Goal: Task Accomplishment & Management: Manage account settings

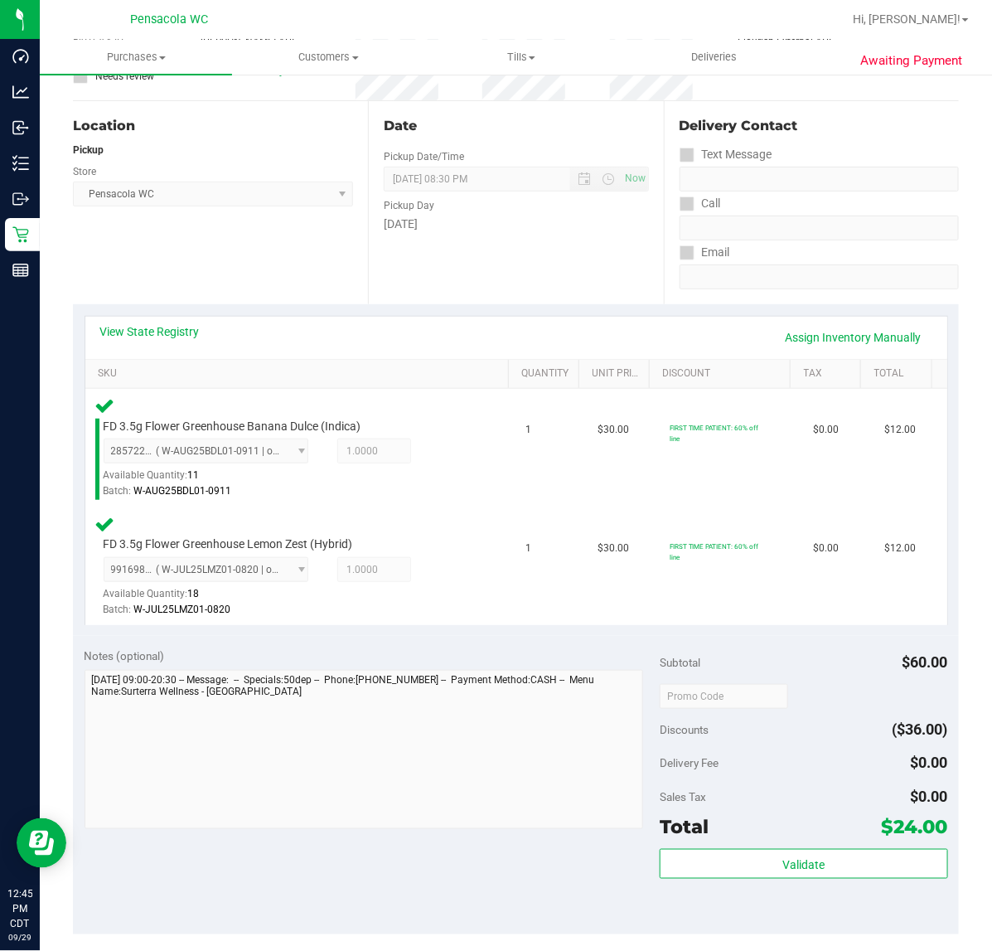
scroll to position [307, 0]
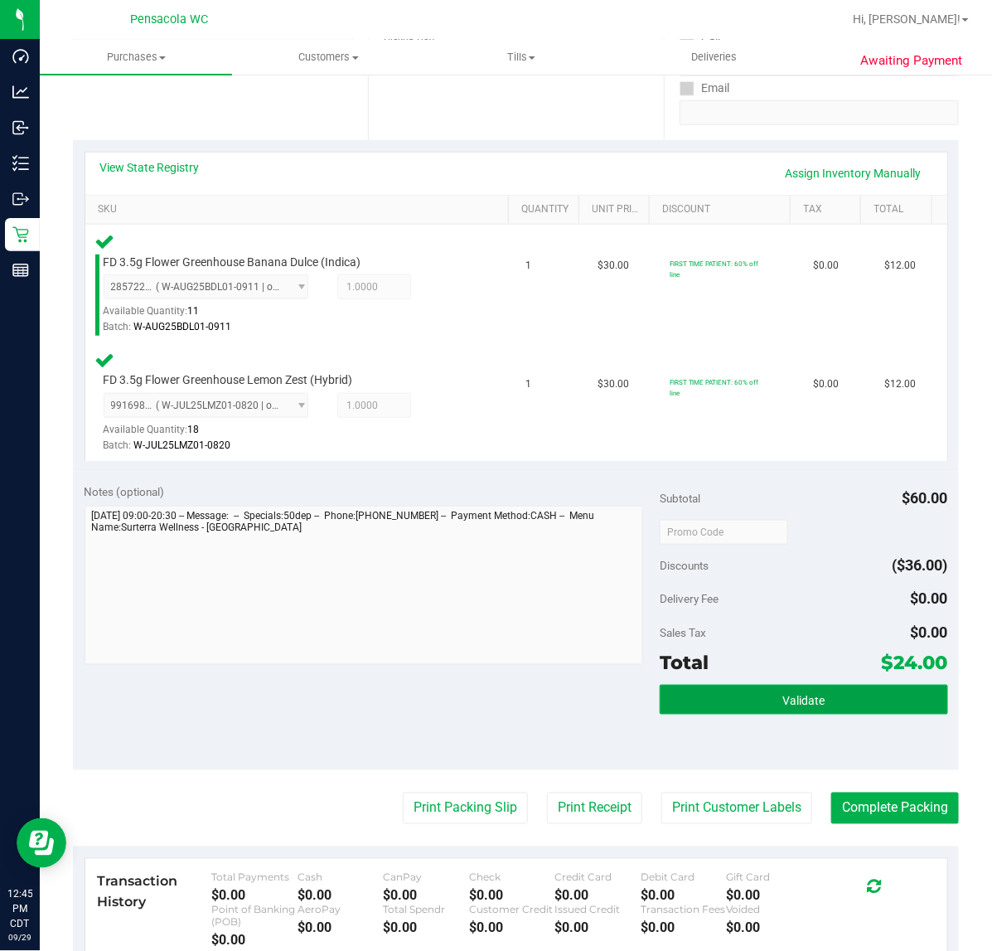
click at [763, 709] on button "Validate" at bounding box center [804, 700] width 288 height 30
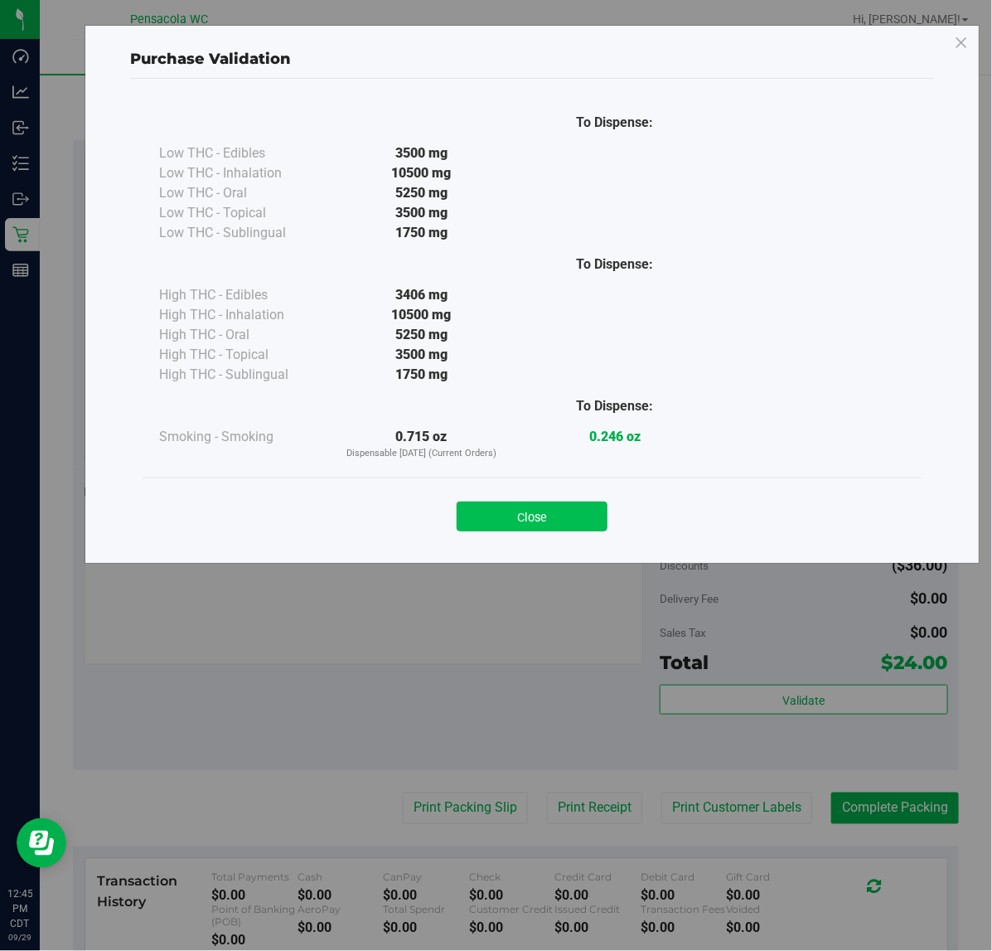
click at [520, 528] on button "Close" at bounding box center [532, 516] width 151 height 30
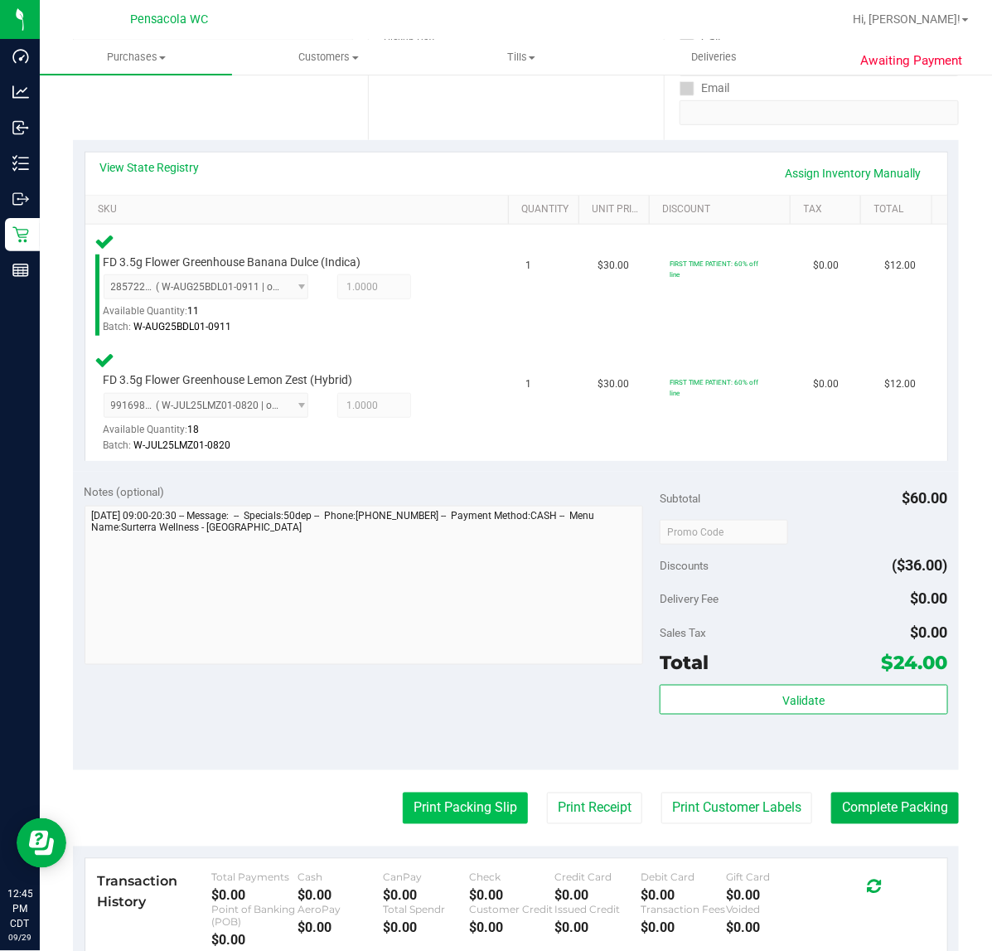
click at [460, 802] on button "Print Packing Slip" at bounding box center [465, 807] width 125 height 31
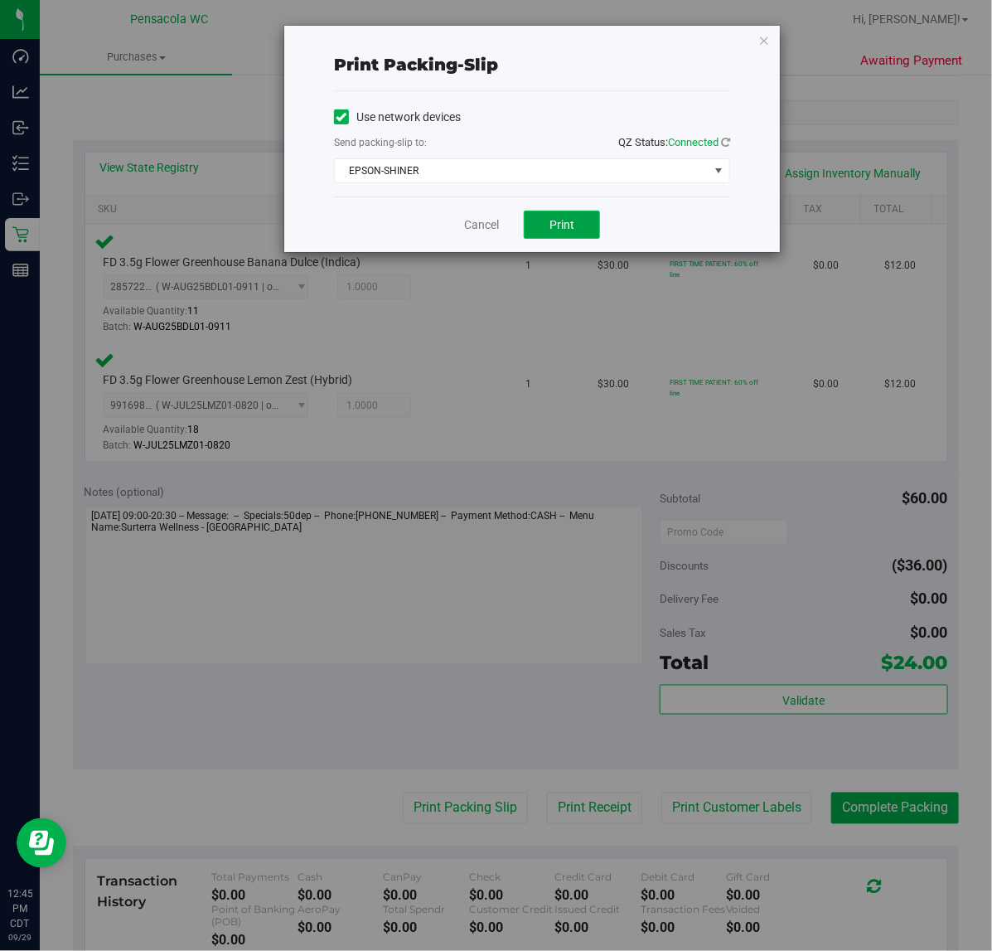
click at [564, 225] on span "Print" at bounding box center [562, 224] width 25 height 13
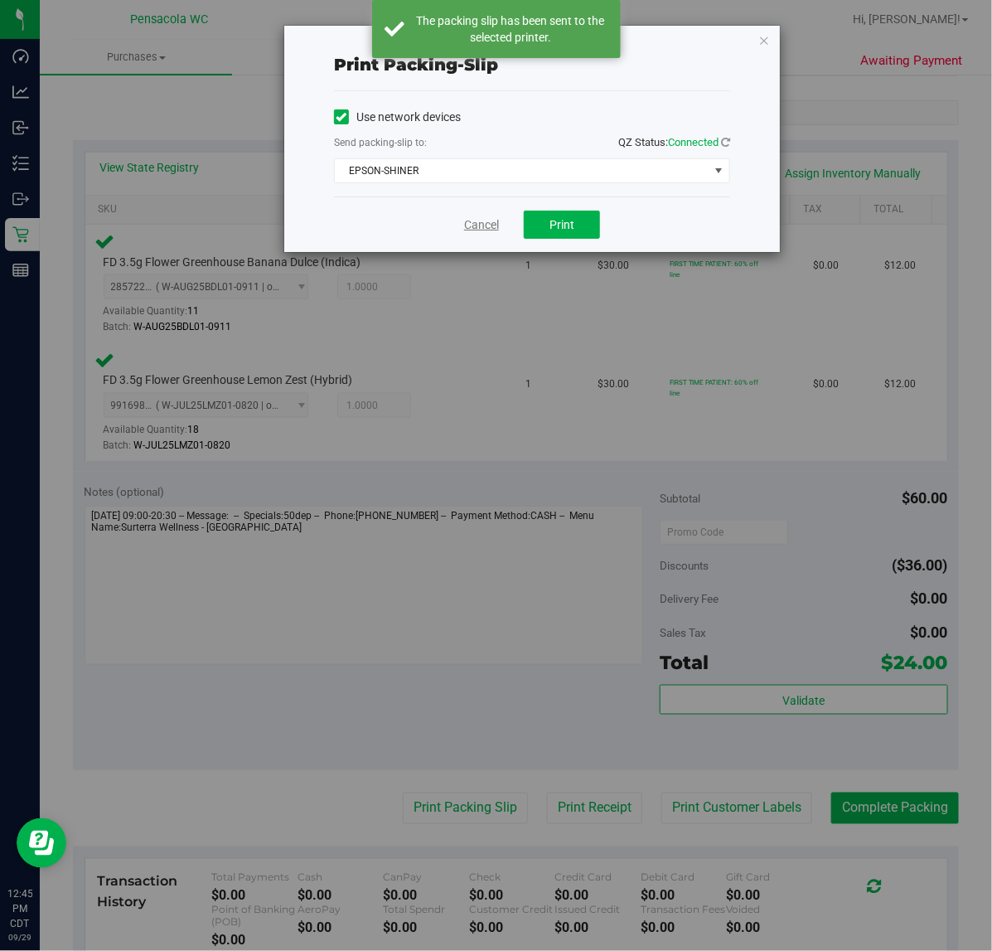
click at [481, 225] on link "Cancel" at bounding box center [481, 224] width 35 height 17
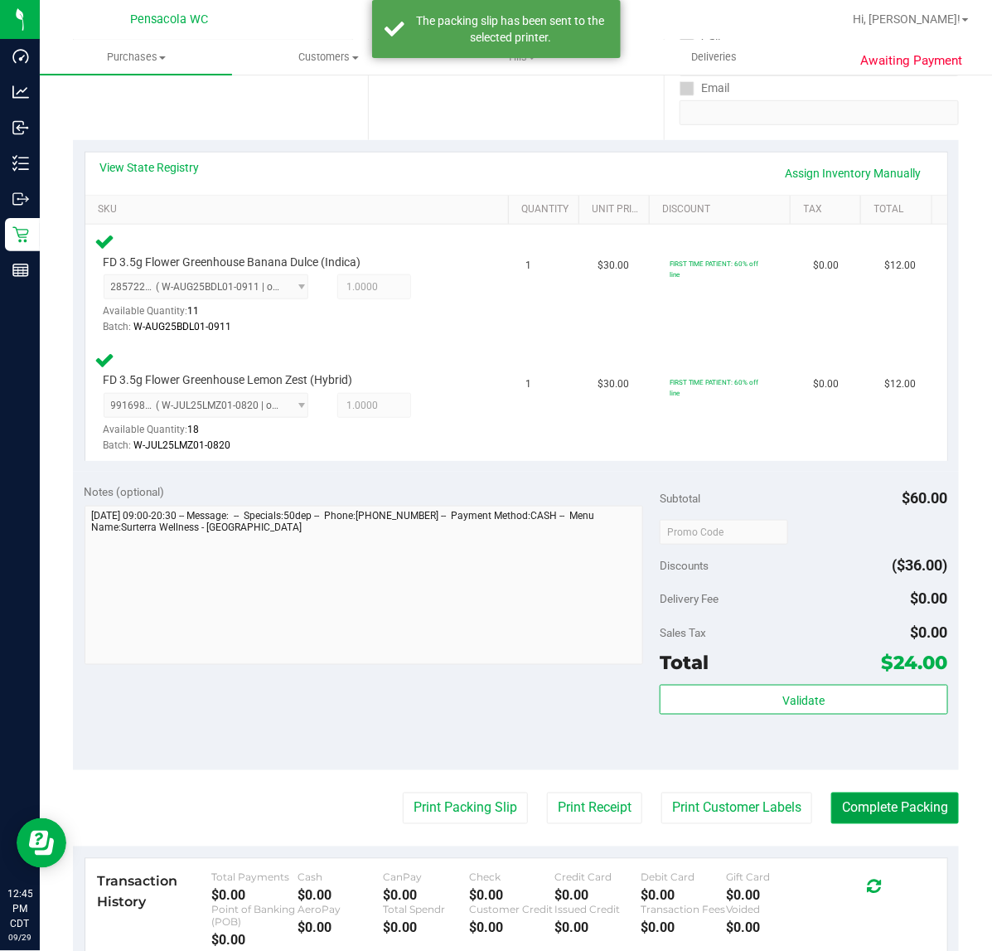
click at [874, 805] on button "Complete Packing" at bounding box center [895, 807] width 128 height 31
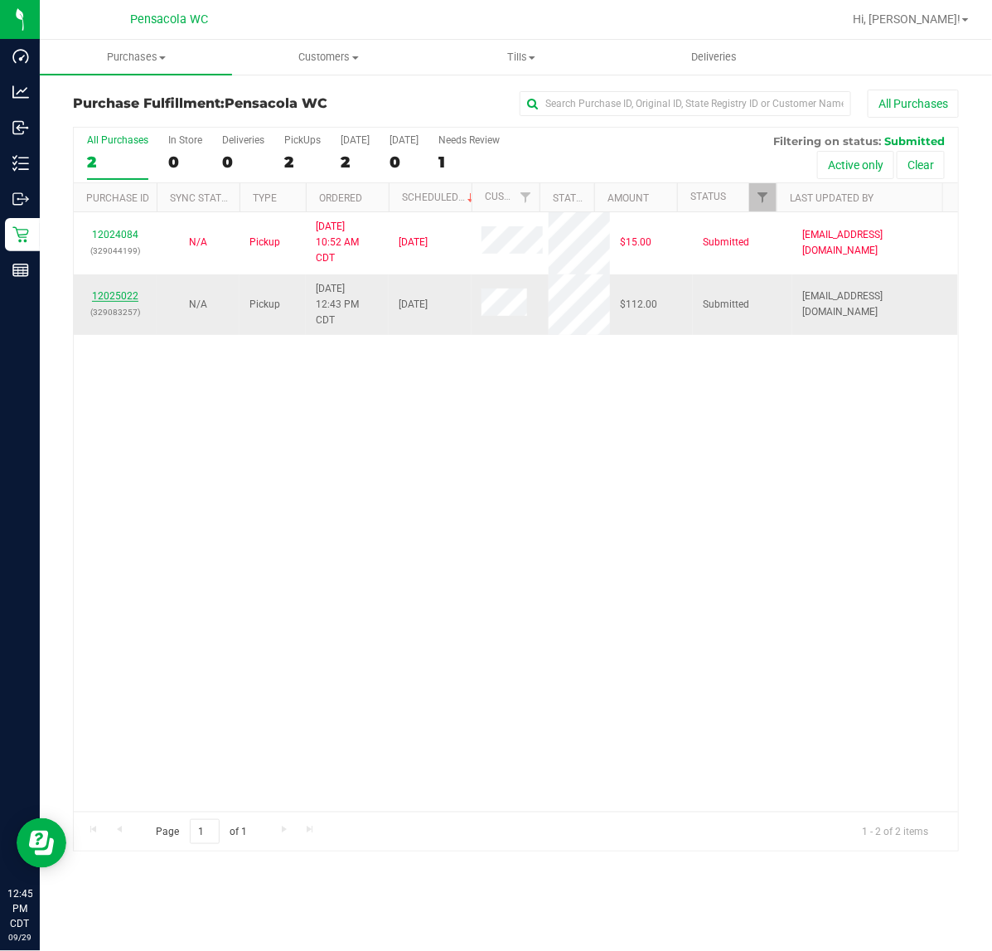
click at [113, 293] on link "12025022" at bounding box center [115, 296] width 46 height 12
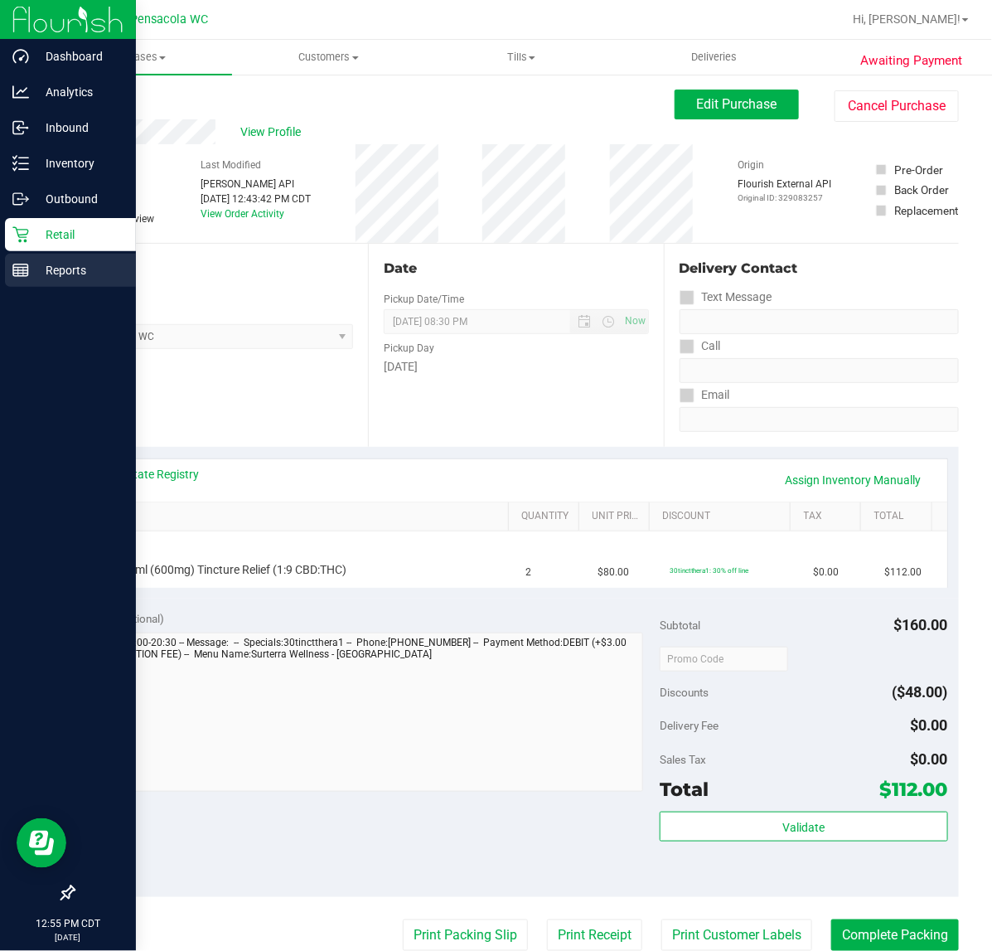
click at [33, 270] on p "Reports" at bounding box center [78, 270] width 99 height 20
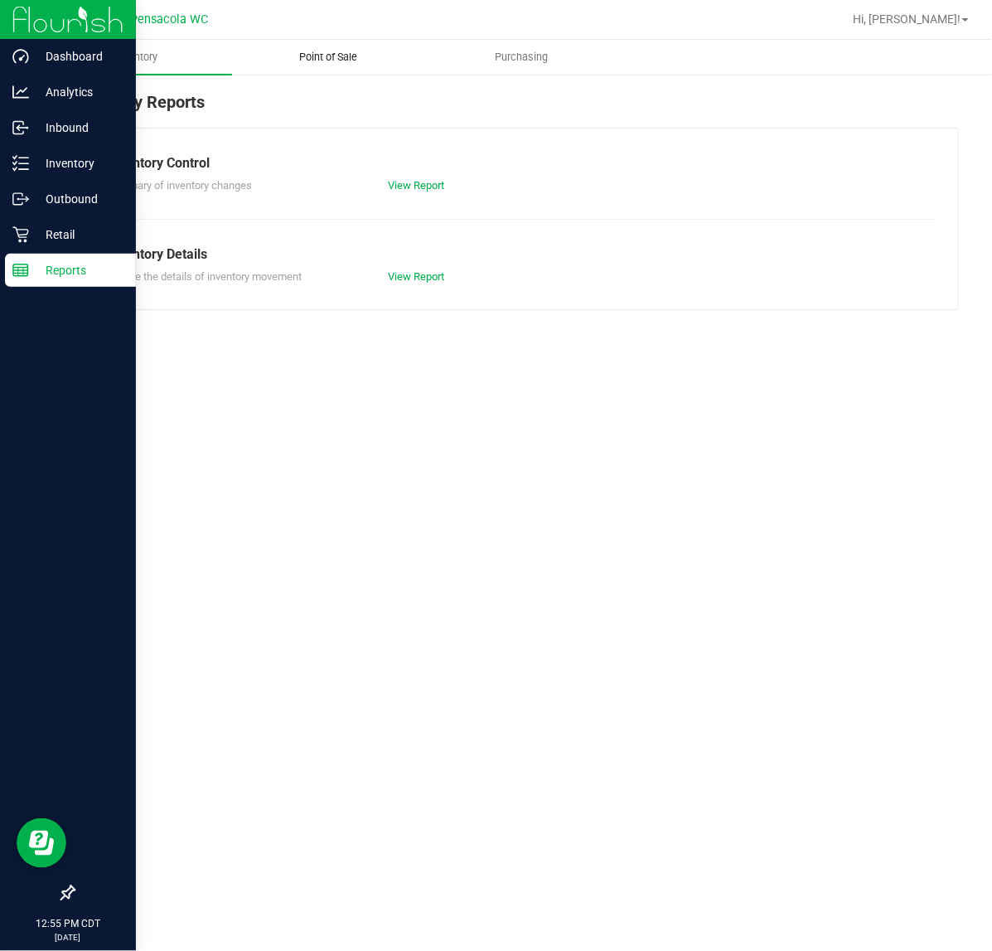
click at [323, 51] on span "Point of Sale" at bounding box center [329, 57] width 103 height 15
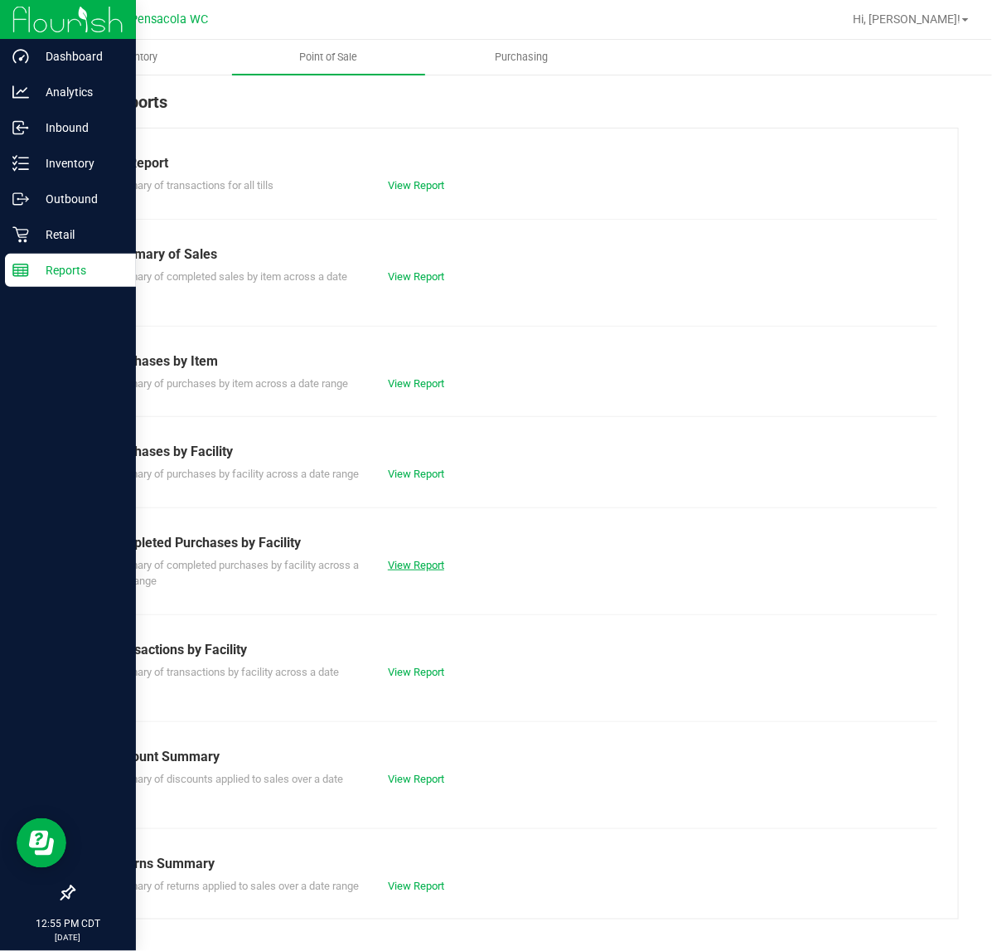
click at [428, 571] on link "View Report" at bounding box center [416, 565] width 56 height 12
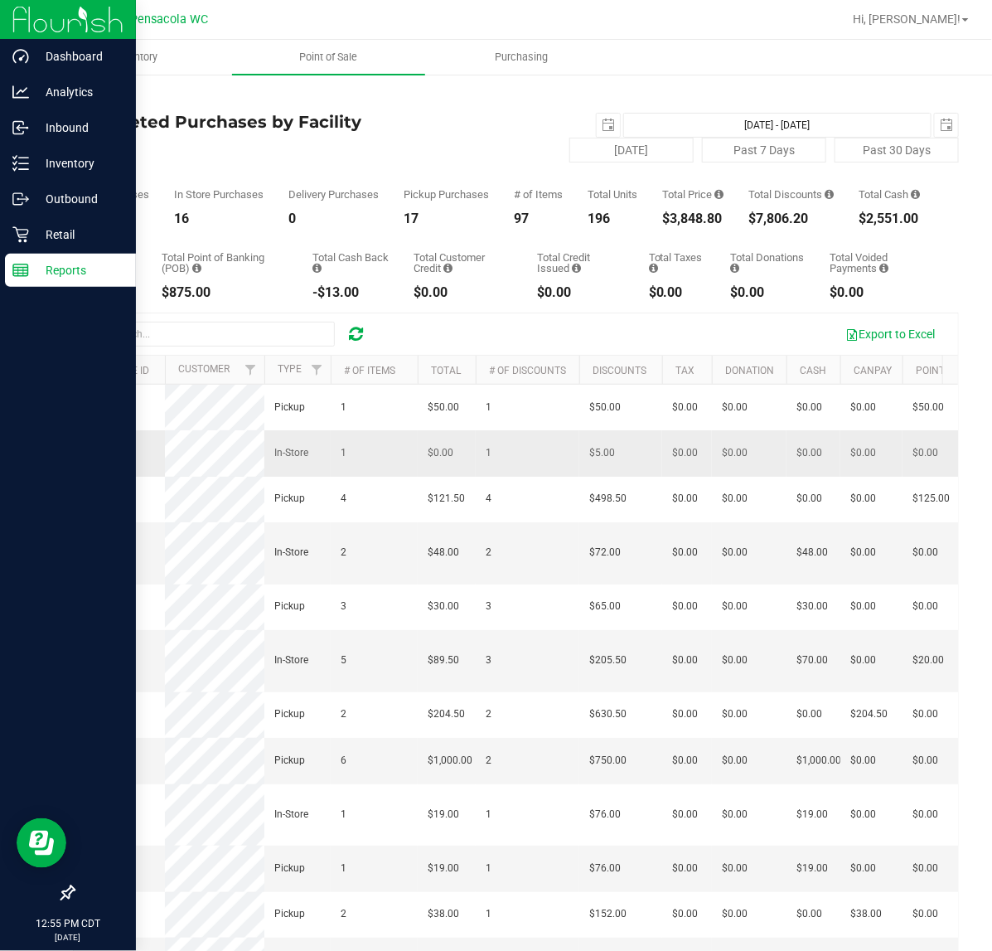
click at [122, 458] on span "12025082" at bounding box center [107, 453] width 46 height 12
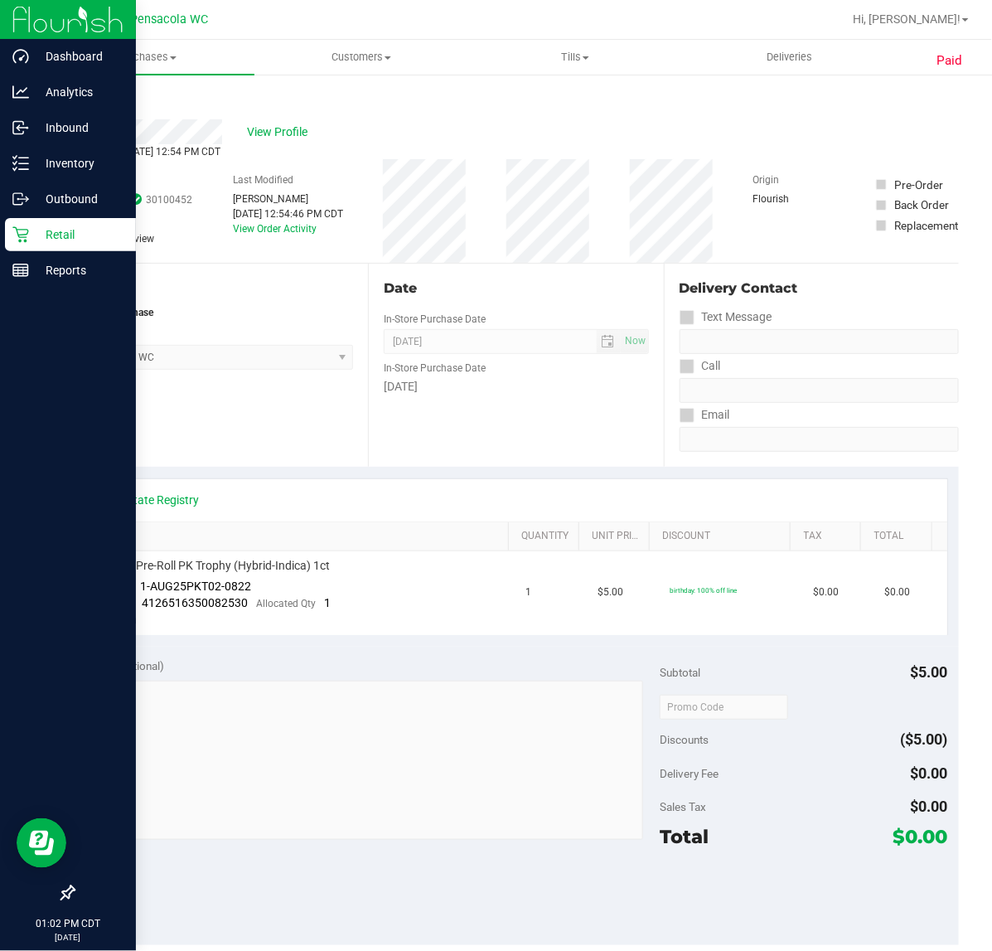
click at [25, 234] on icon at bounding box center [20, 235] width 16 height 16
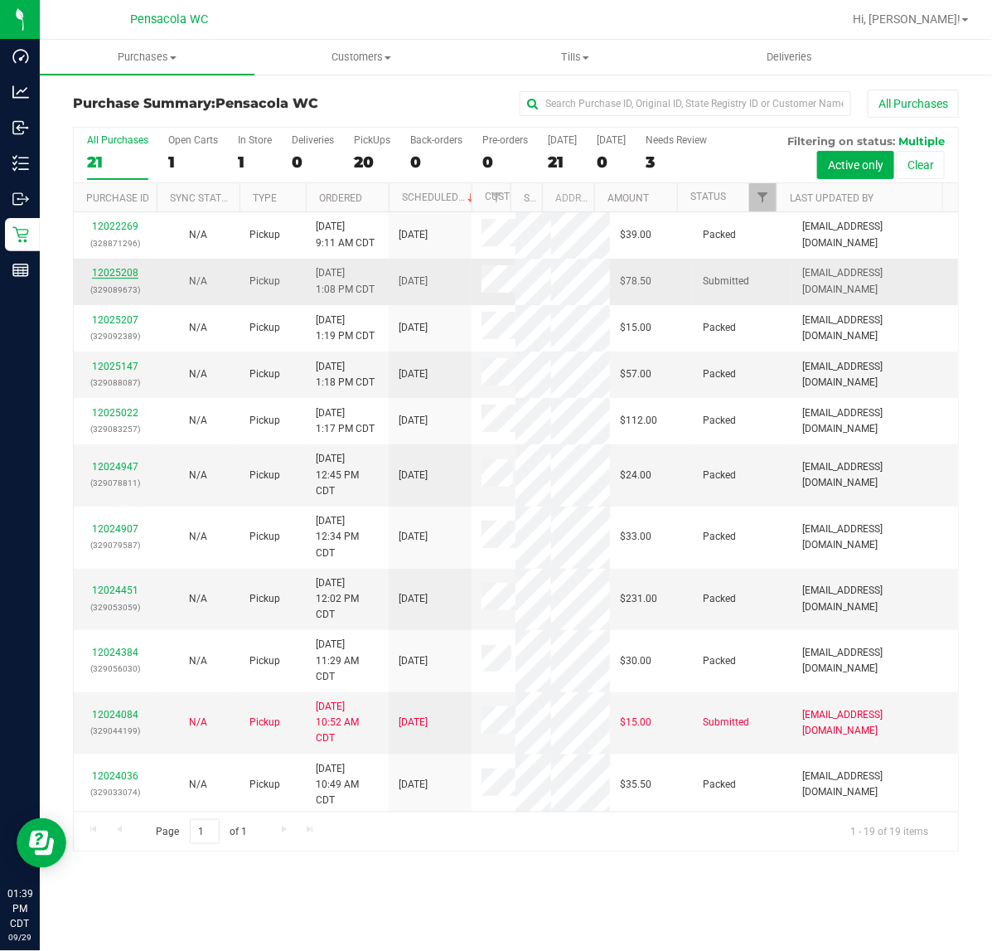
click at [124, 275] on link "12025208" at bounding box center [115, 273] width 46 height 12
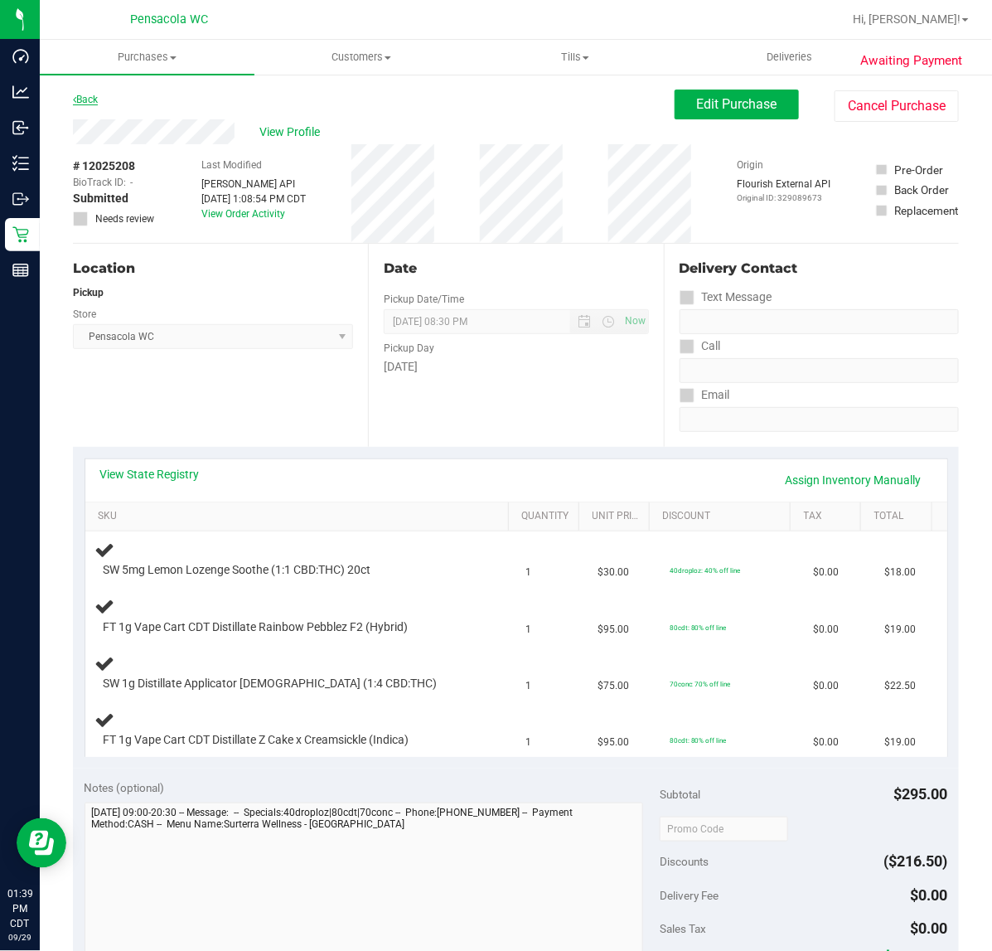
click at [90, 102] on link "Back" at bounding box center [85, 100] width 25 height 12
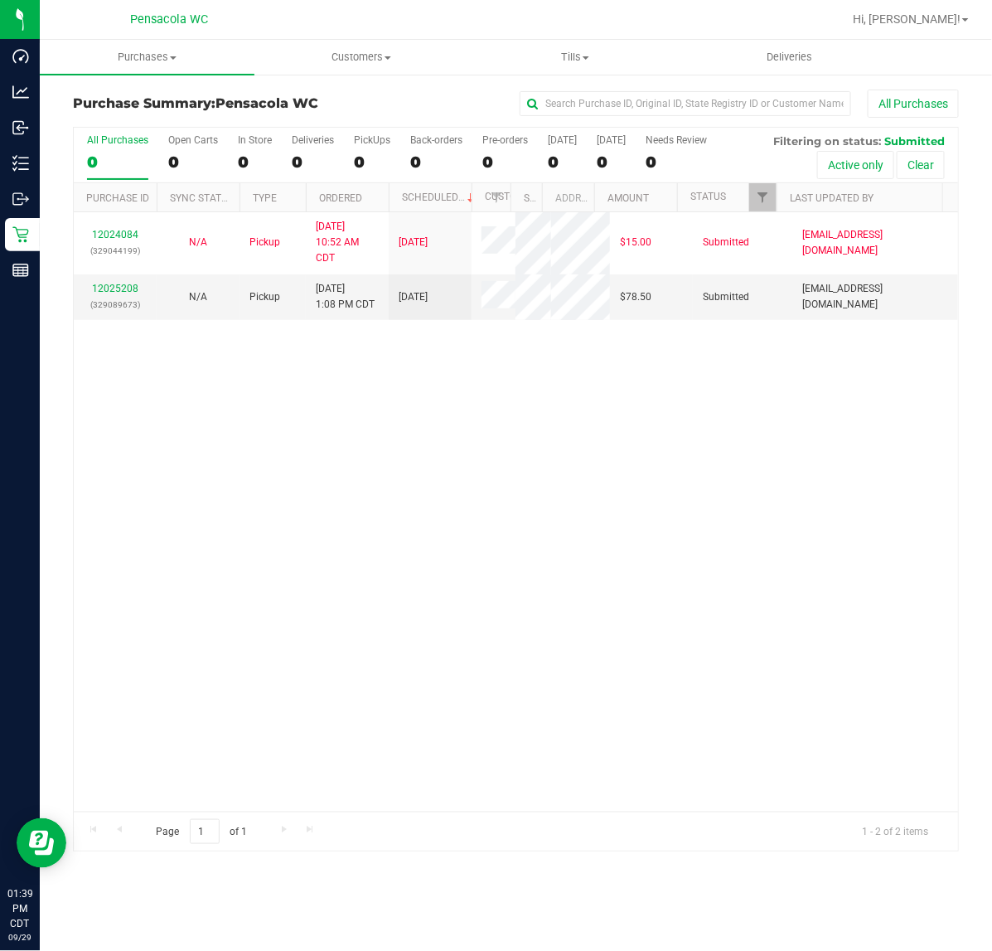
click at [267, 409] on div "12024084 (329044199) N/A Pickup [DATE] 10:52 AM CDT 9/29/2025 $15.00 Submitted …" at bounding box center [516, 511] width 884 height 599
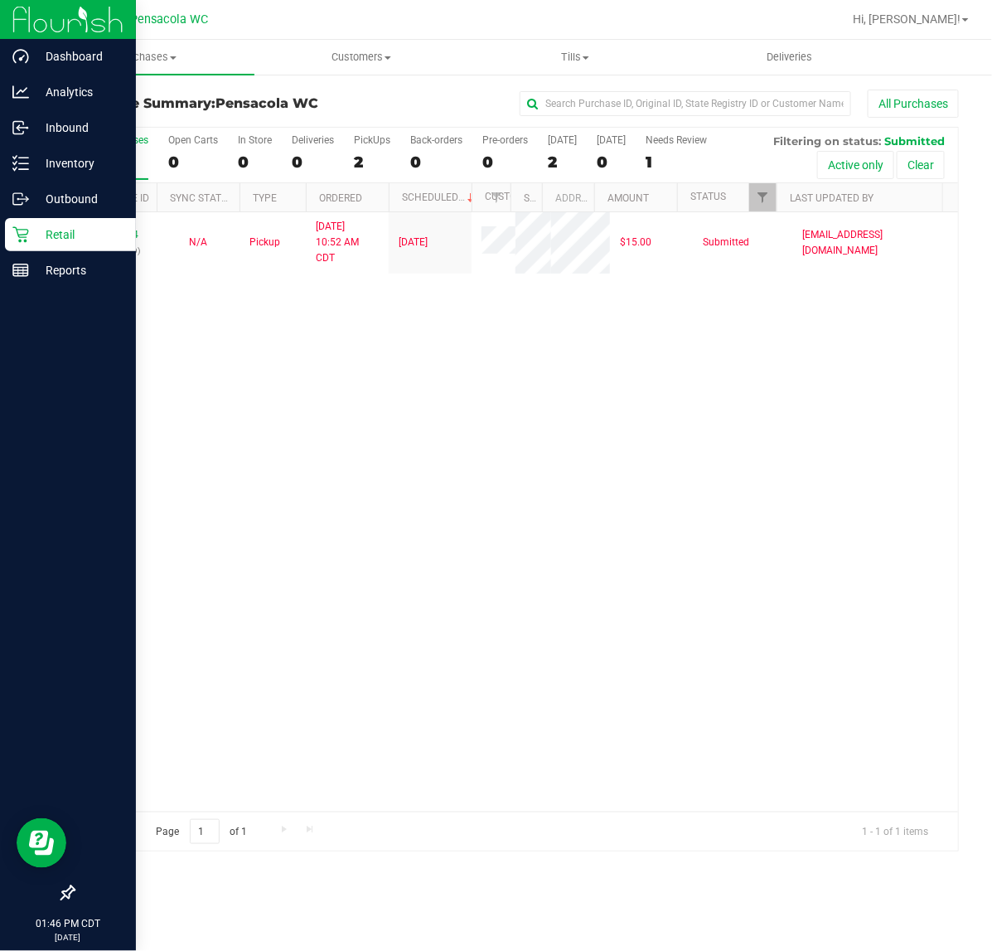
click at [350, 647] on div "12024084 (329044199) N/A Pickup [DATE] 10:52 AM CDT 9/29/2025 $15.00 Submitted …" at bounding box center [516, 511] width 884 height 599
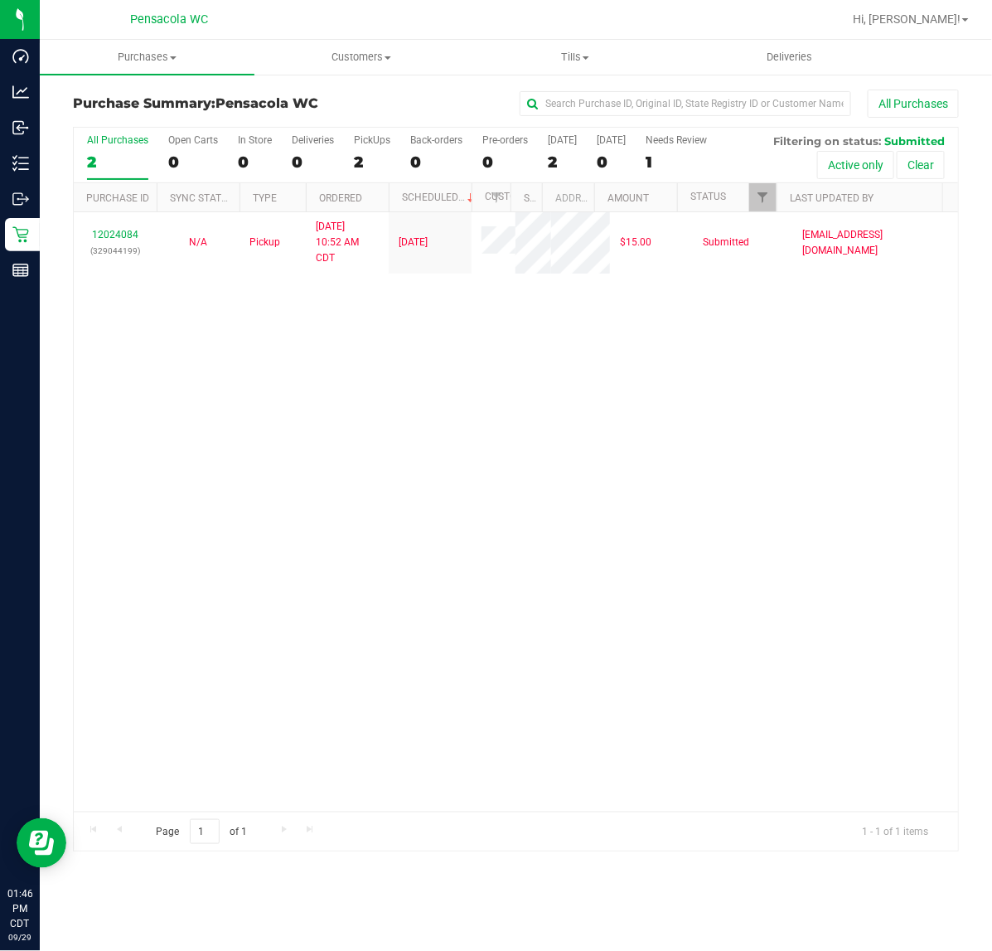
click at [338, 628] on div "12024084 (329044199) N/A Pickup [DATE] 10:52 AM CDT 9/29/2025 $15.00 Submitted …" at bounding box center [516, 511] width 884 height 599
